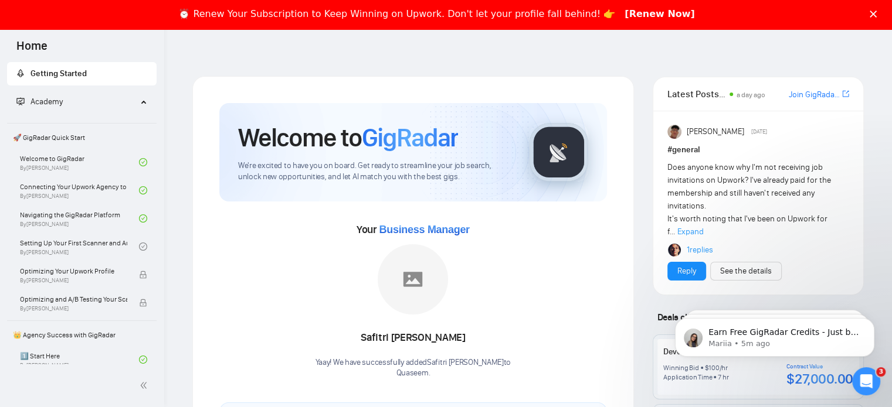
click at [650, 12] on a"] "[Renew Now]" at bounding box center [659, 14] width 70 height 13
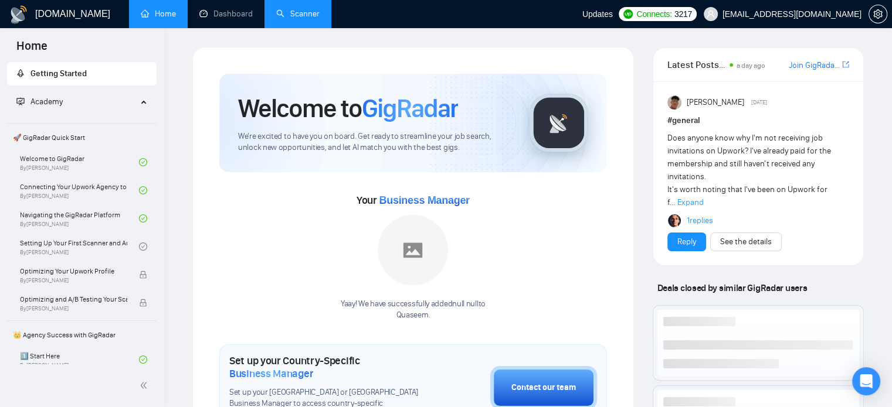
click at [304, 19] on link "Scanner" at bounding box center [297, 14] width 43 height 10
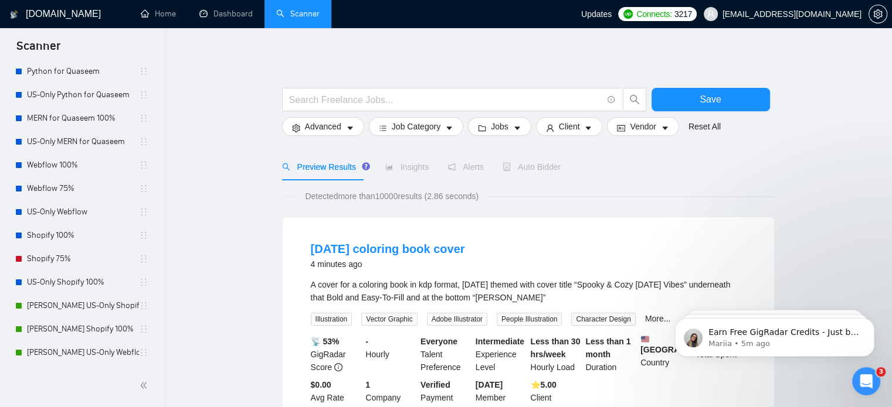
scroll to position [35, 0]
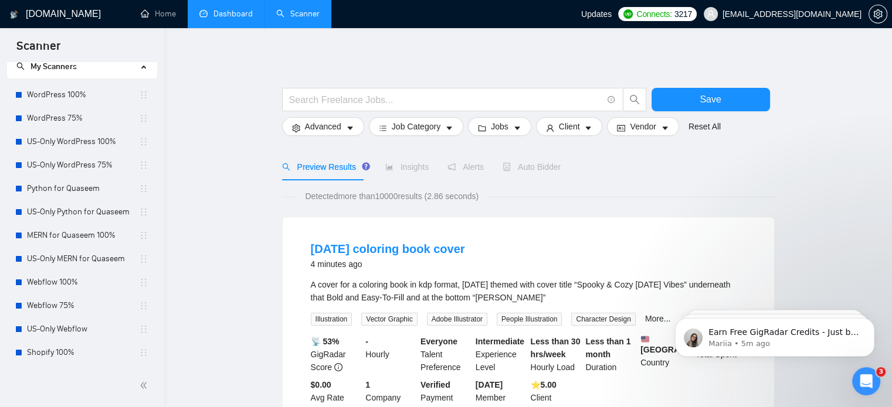
click at [216, 19] on link "Dashboard" at bounding box center [225, 14] width 53 height 10
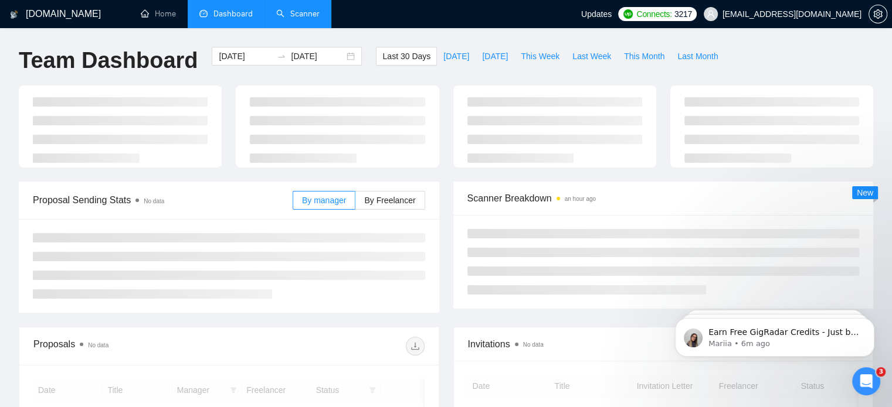
click at [320, 11] on link "Scanner" at bounding box center [297, 14] width 43 height 10
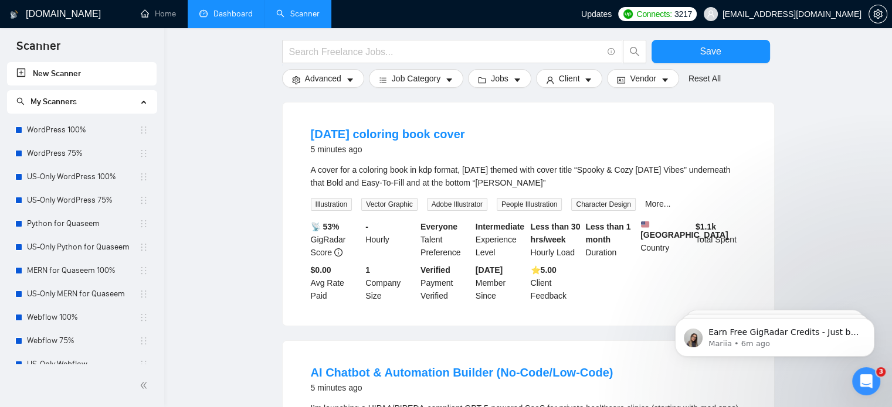
scroll to position [117, 0]
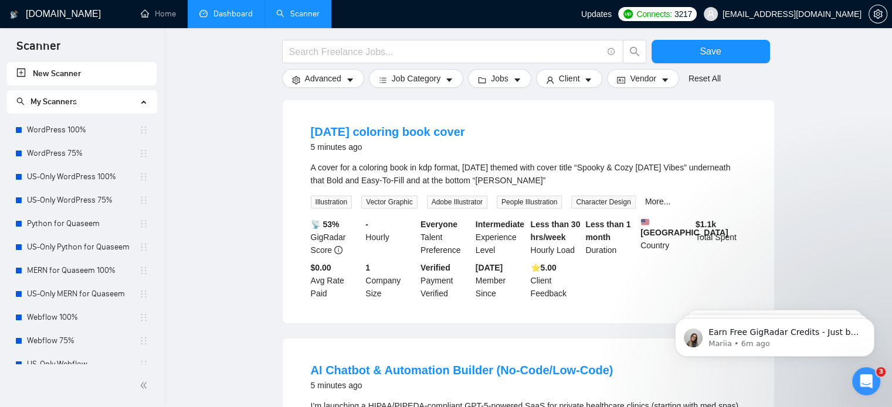
click at [218, 17] on link "Dashboard" at bounding box center [225, 14] width 53 height 10
